Goal: Navigation & Orientation: Find specific page/section

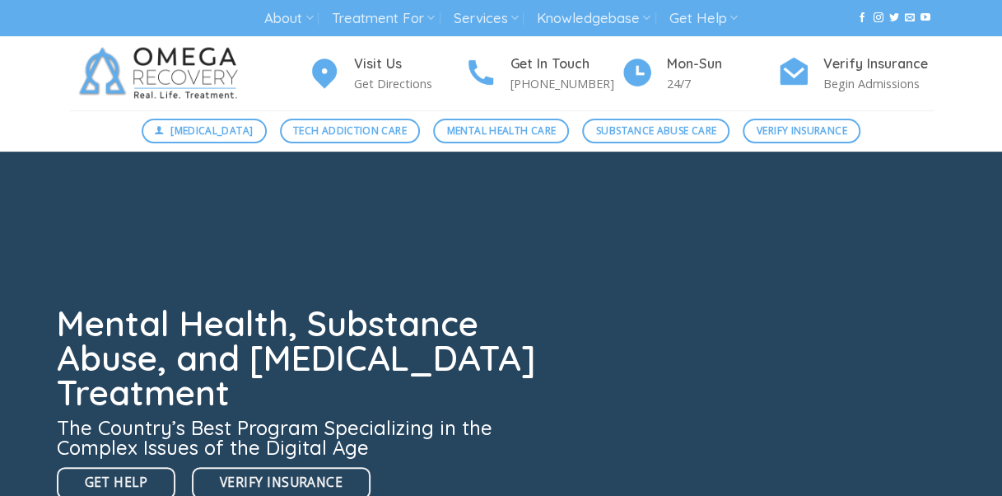
click at [315, 3] on ul "About About Omega Recovery Meet [PERSON_NAME] Meet Our Staff In The News [PERSO…" at bounding box center [500, 18] width 473 height 30
drag, startPoint x: 315, startPoint y: 2, endPoint x: 307, endPoint y: 21, distance: 20.3
click at [307, 21] on ul "About About Omega Recovery Meet [PERSON_NAME] Meet Our Staff In The News [PERSO…" at bounding box center [500, 18] width 473 height 30
click at [307, 21] on icon at bounding box center [309, 18] width 8 height 16
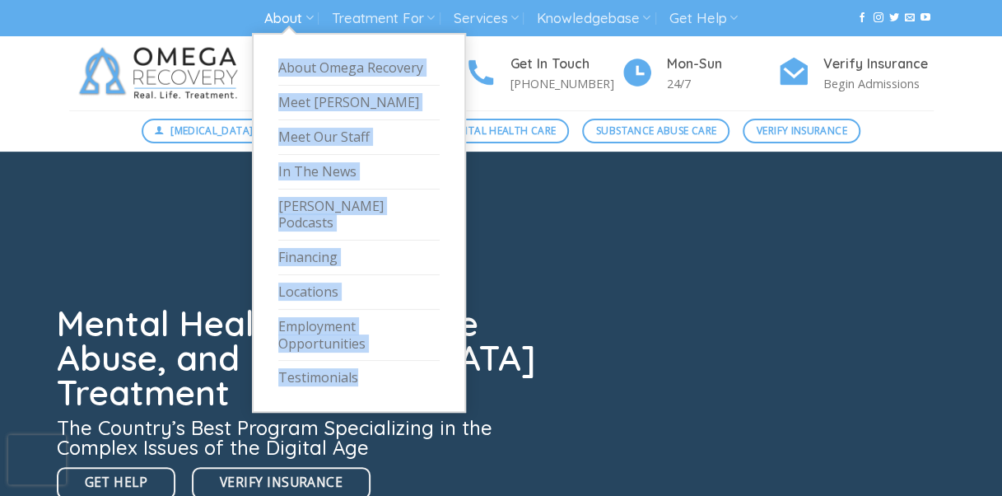
click at [310, 17] on icon at bounding box center [309, 18] width 8 height 16
click at [319, 137] on link "Meet Our Staff" at bounding box center [358, 137] width 161 height 35
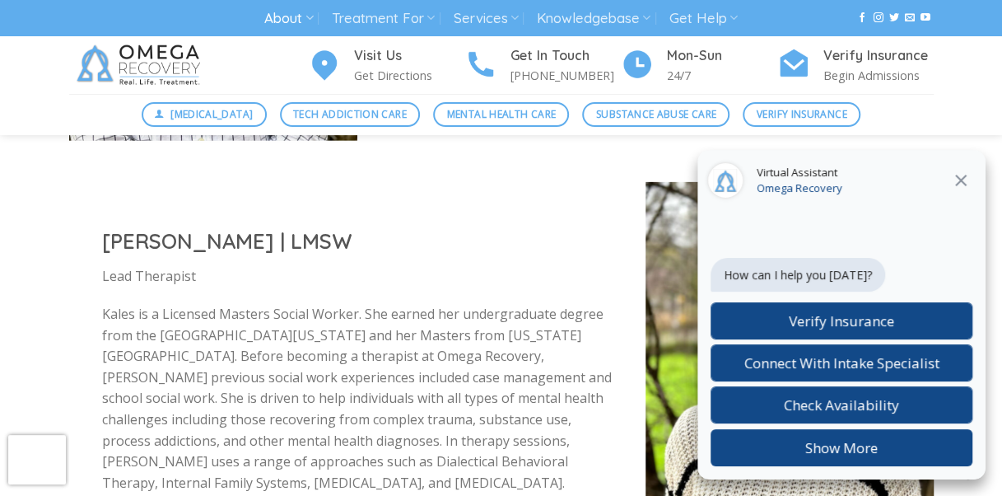
scroll to position [2437, 0]
